Goal: Task Accomplishment & Management: Use online tool/utility

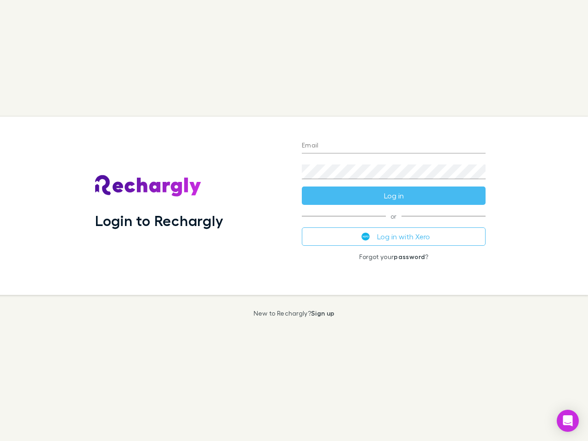
click at [294, 221] on div "Login to Rechargly" at bounding box center [191, 206] width 207 height 178
click at [394, 146] on input "Email" at bounding box center [394, 146] width 184 height 15
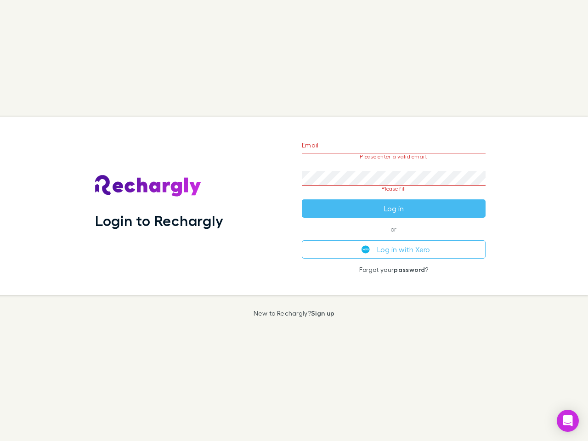
click at [394, 196] on form "Email Please enter a valid email. Password Please fill Log in" at bounding box center [394, 174] width 184 height 86
click at [394, 237] on div "Email Please enter a valid email. Password Please fill Log in or Log in with Xe…" at bounding box center [394, 206] width 199 height 178
click at [568, 421] on icon "Open Intercom Messenger" at bounding box center [568, 420] width 10 height 11
